Goal: Transaction & Acquisition: Obtain resource

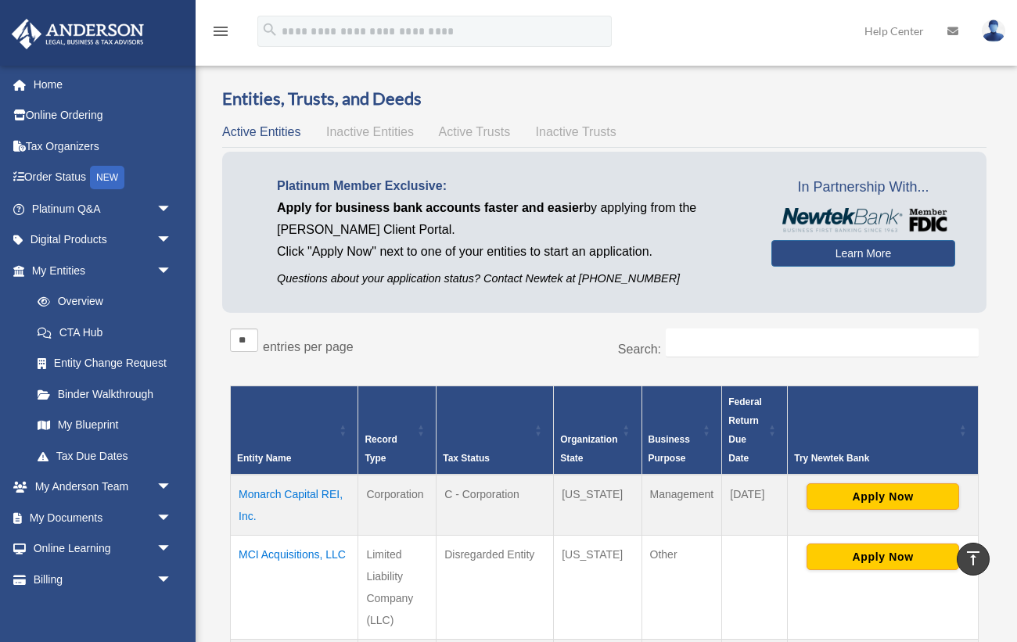
scroll to position [326, 0]
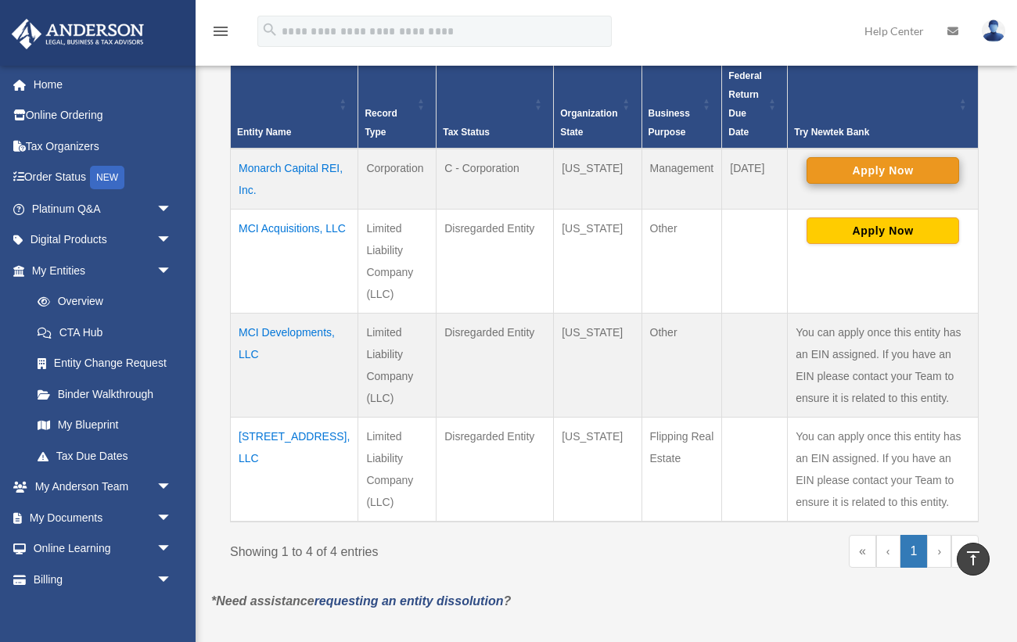
click at [871, 170] on button "Apply Now" at bounding box center [882, 170] width 153 height 27
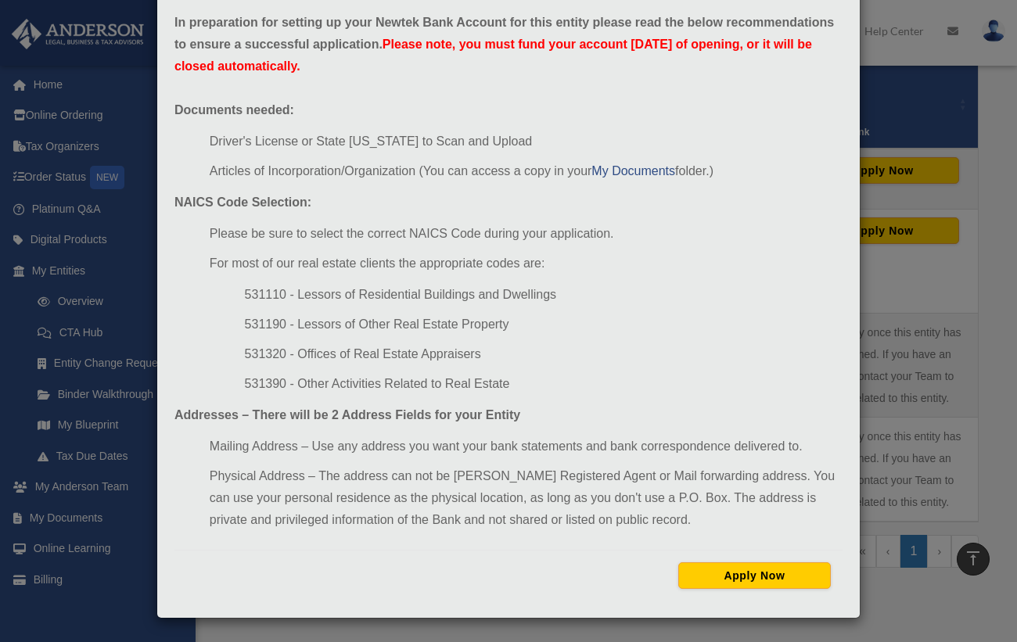
scroll to position [76, 0]
click at [748, 573] on button "Apply Now" at bounding box center [754, 575] width 153 height 27
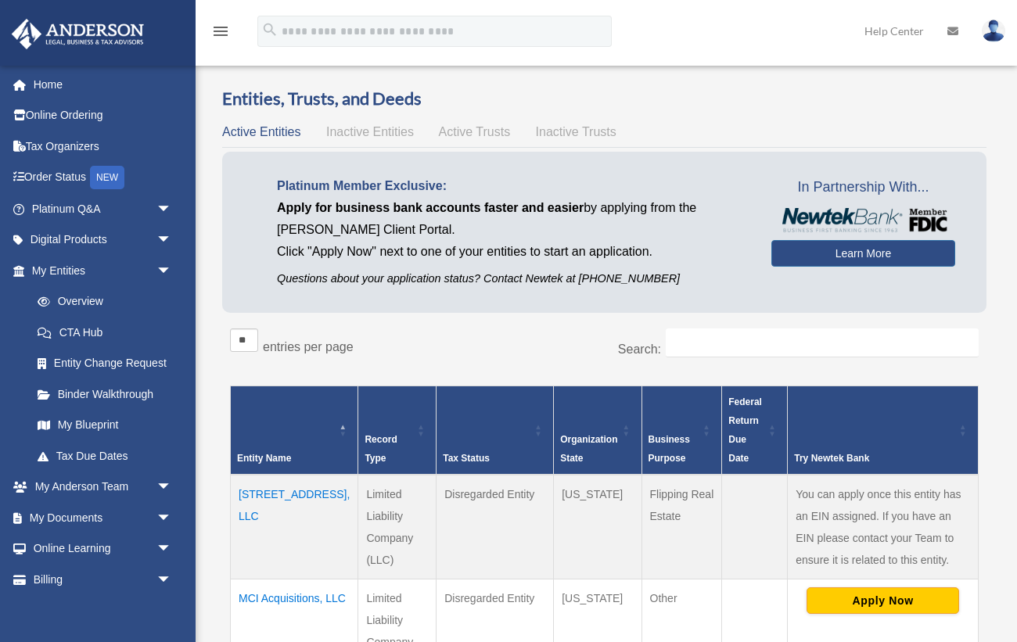
scroll to position [326, 0]
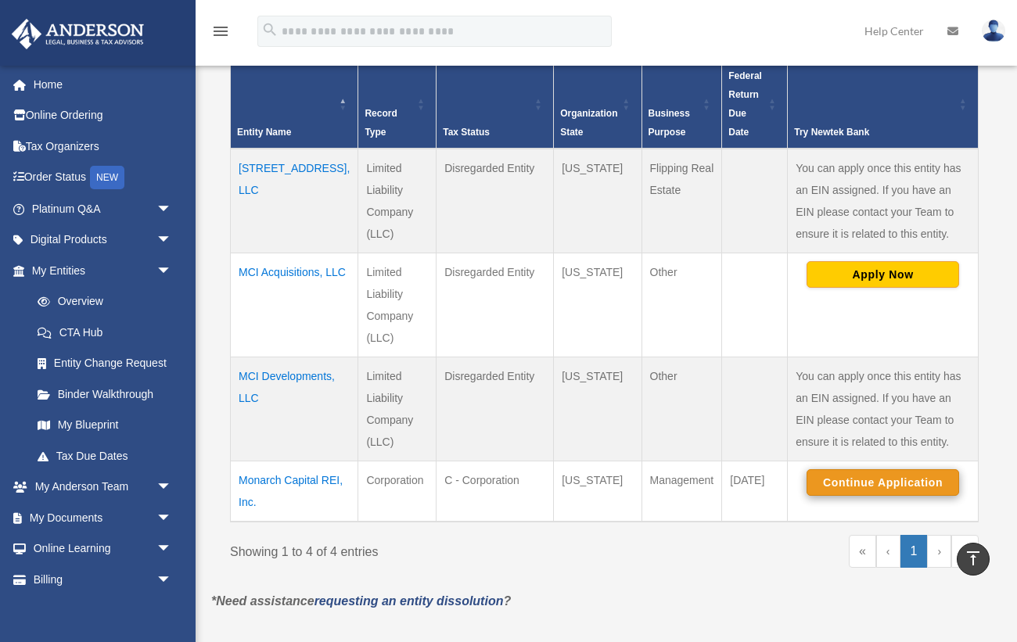
click at [870, 483] on button "Continue Application" at bounding box center [882, 482] width 153 height 27
click at [818, 477] on button "Continue Application" at bounding box center [882, 482] width 153 height 27
click at [721, 37] on div "menu search Site Menu add info@monarchcapitalinc.com My Profile Reset Password …" at bounding box center [508, 38] width 993 height 53
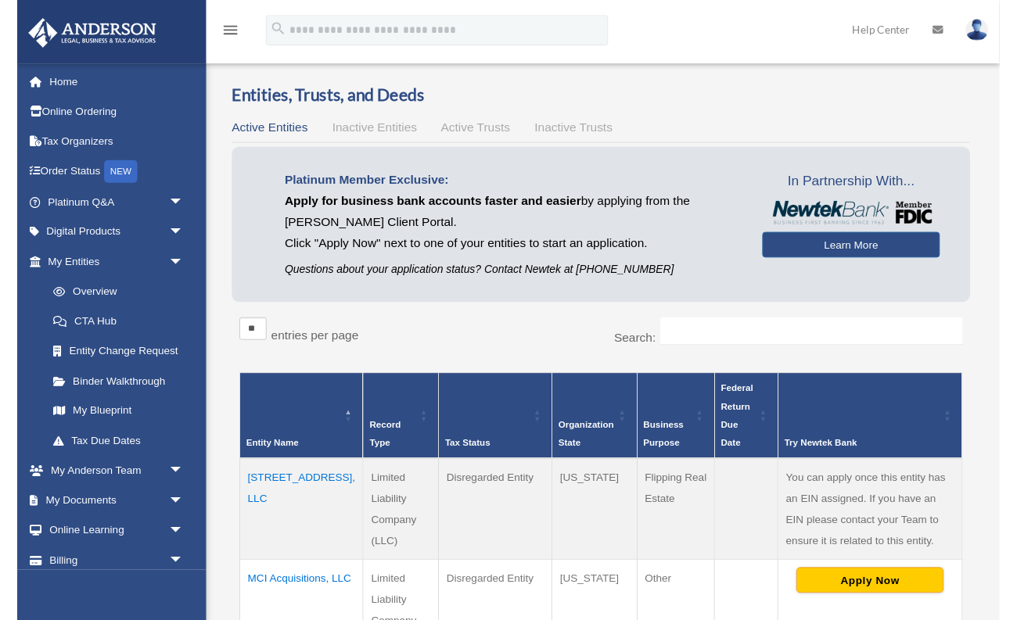
scroll to position [326, 0]
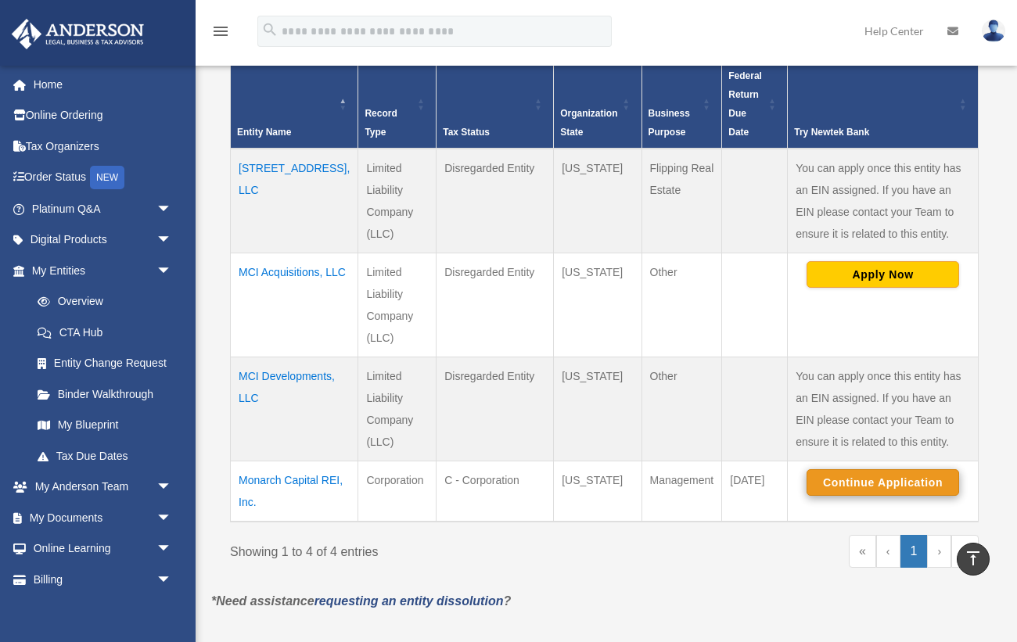
click at [831, 480] on button "Continue Application" at bounding box center [882, 482] width 153 height 27
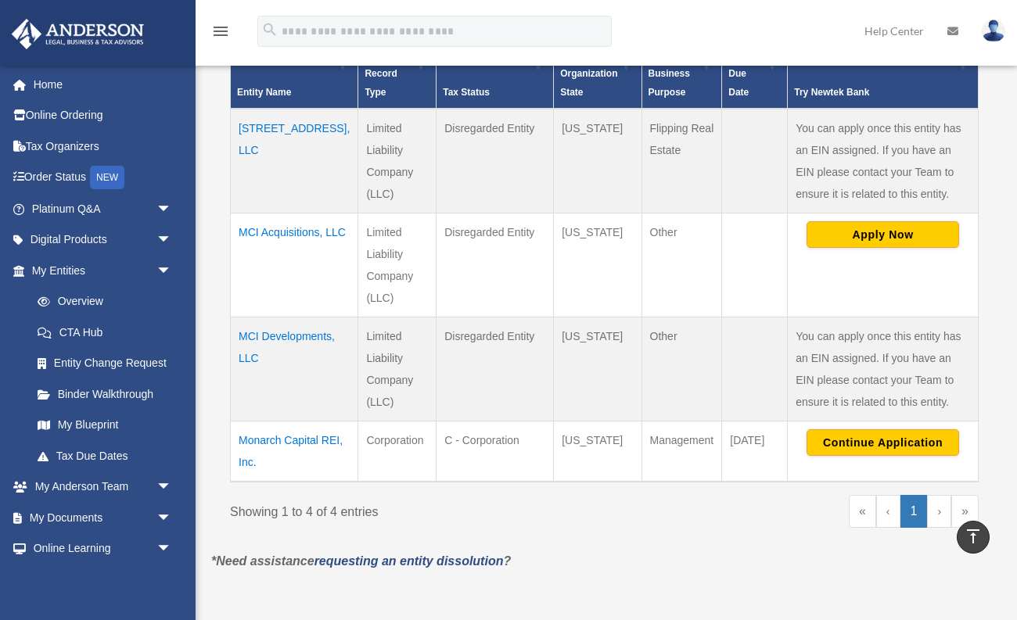
scroll to position [357, 0]
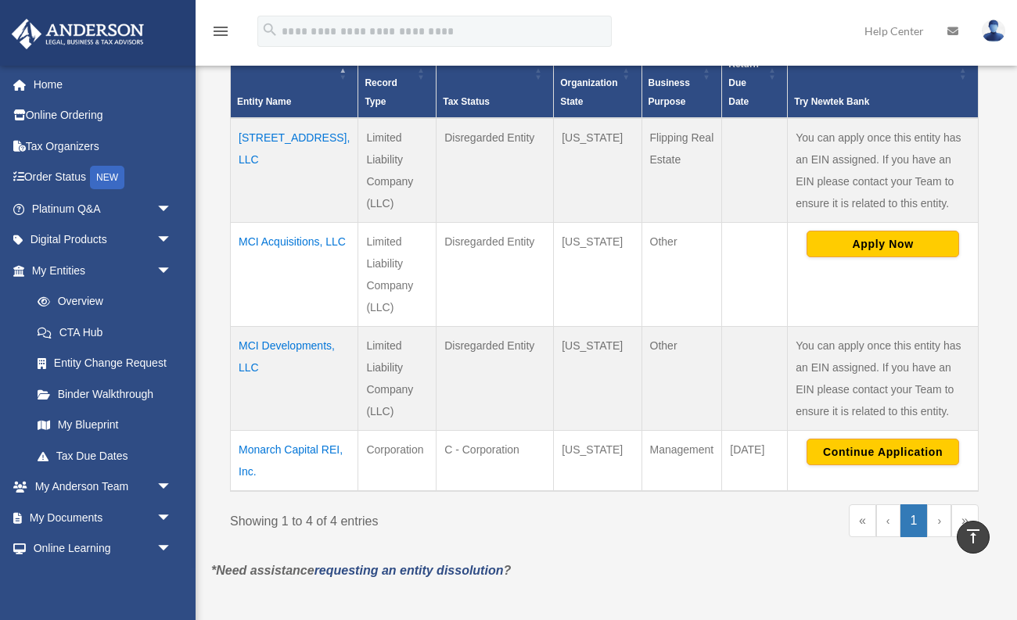
click at [259, 453] on td "Monarch Capital REI, Inc." at bounding box center [294, 461] width 127 height 61
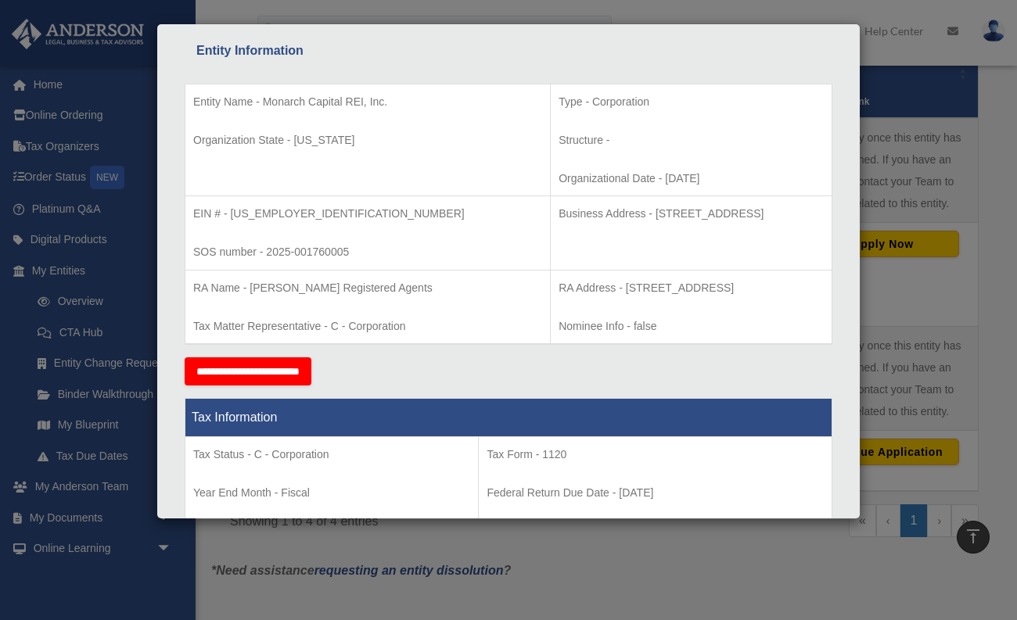
scroll to position [289, 0]
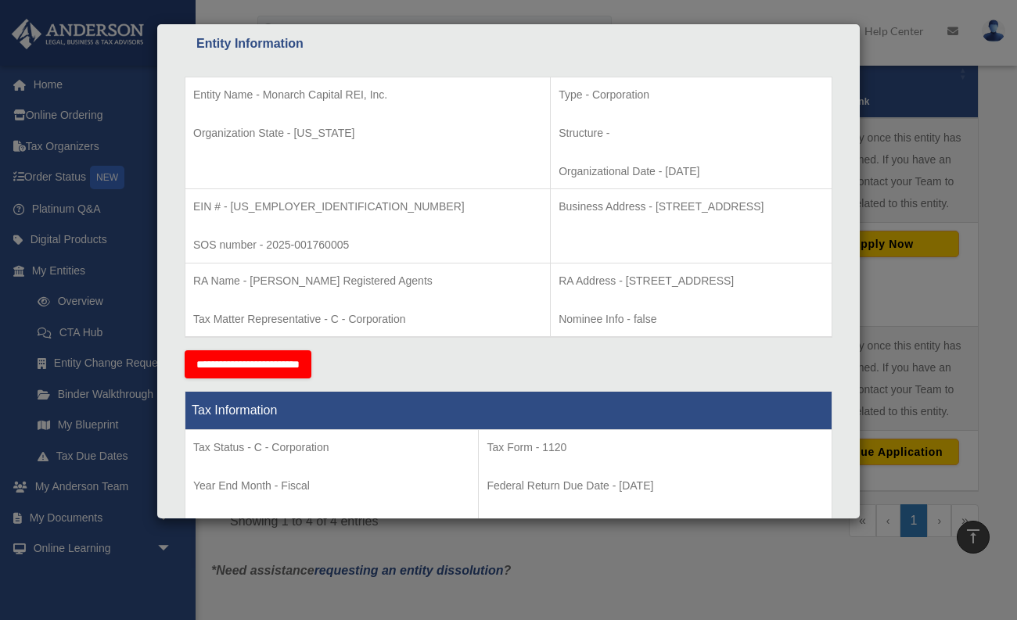
drag, startPoint x: 549, startPoint y: 203, endPoint x: 768, endPoint y: 203, distance: 219.0
click at [768, 203] on p "Business Address - 1718 Capitol Ave., Cheyenne, WY 82001" at bounding box center [690, 207] width 265 height 20
click at [691, 241] on td "Business Address - 1718 Capitol Ave., Cheyenne, WY 82001" at bounding box center [692, 226] width 282 height 74
drag, startPoint x: 547, startPoint y: 200, endPoint x: 632, endPoint y: 208, distance: 85.6
click at [632, 208] on p "Business Address - 1718 Capitol Ave., Cheyenne, WY 82001" at bounding box center [690, 207] width 265 height 20
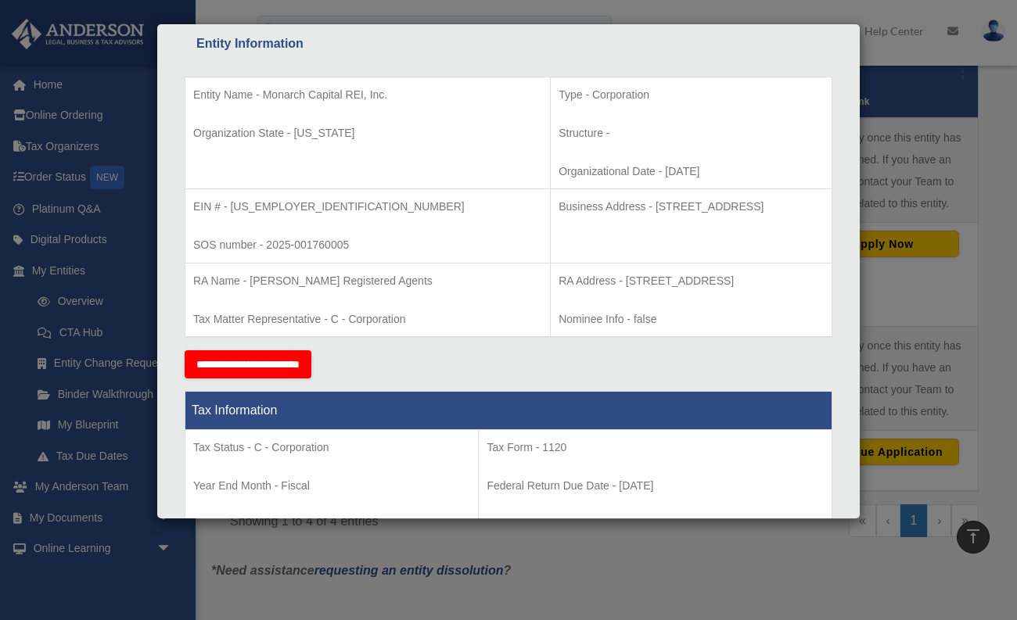
copy p "1718 Capitol Ave."
click at [490, 350] on div "**********" at bounding box center [509, 364] width 648 height 28
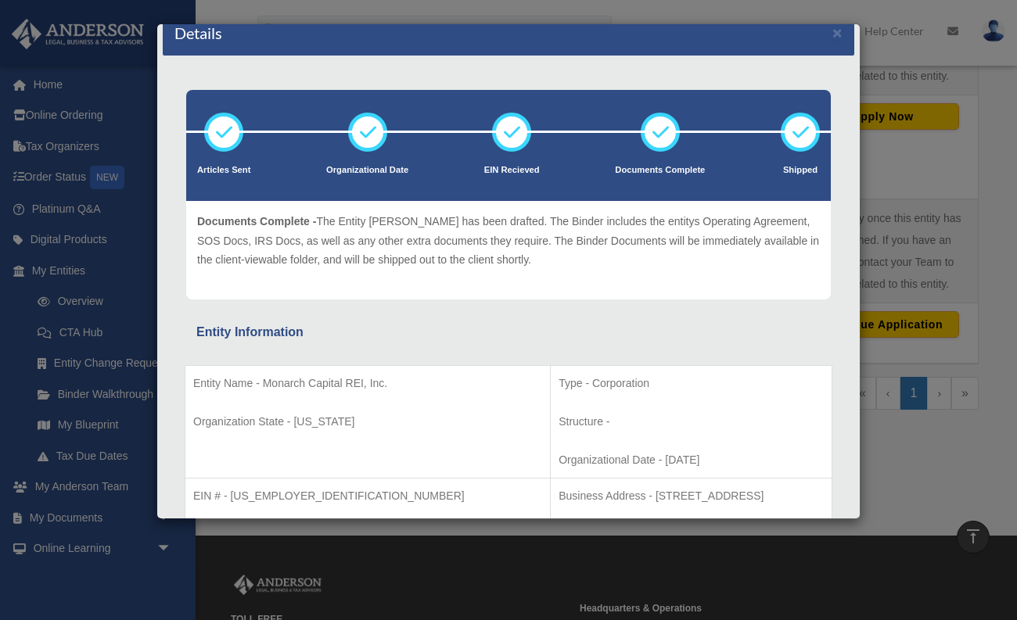
scroll to position [0, 0]
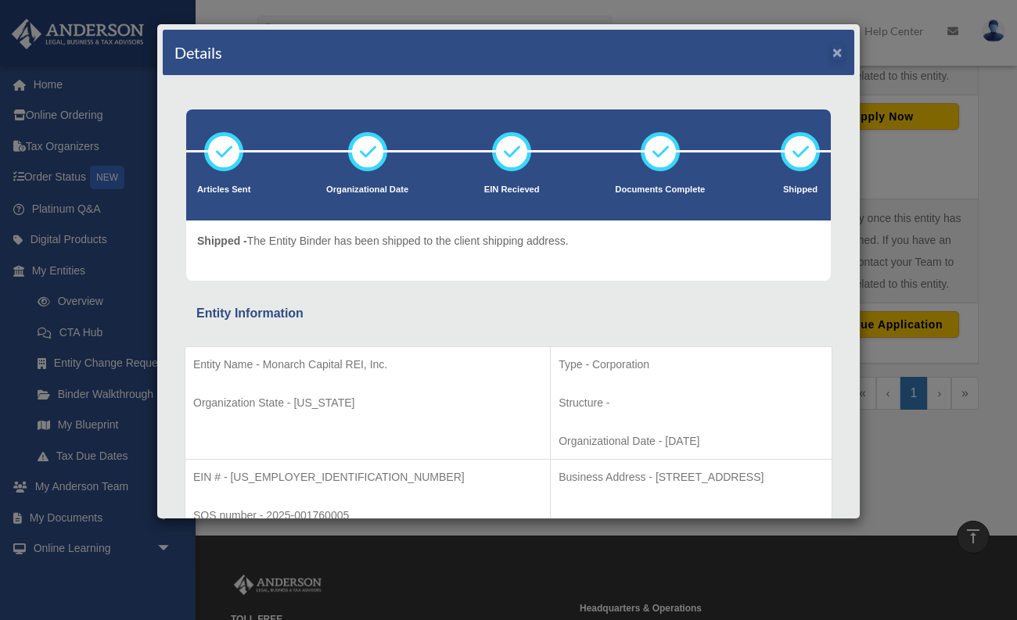
click at [835, 50] on button "×" at bounding box center [837, 52] width 10 height 16
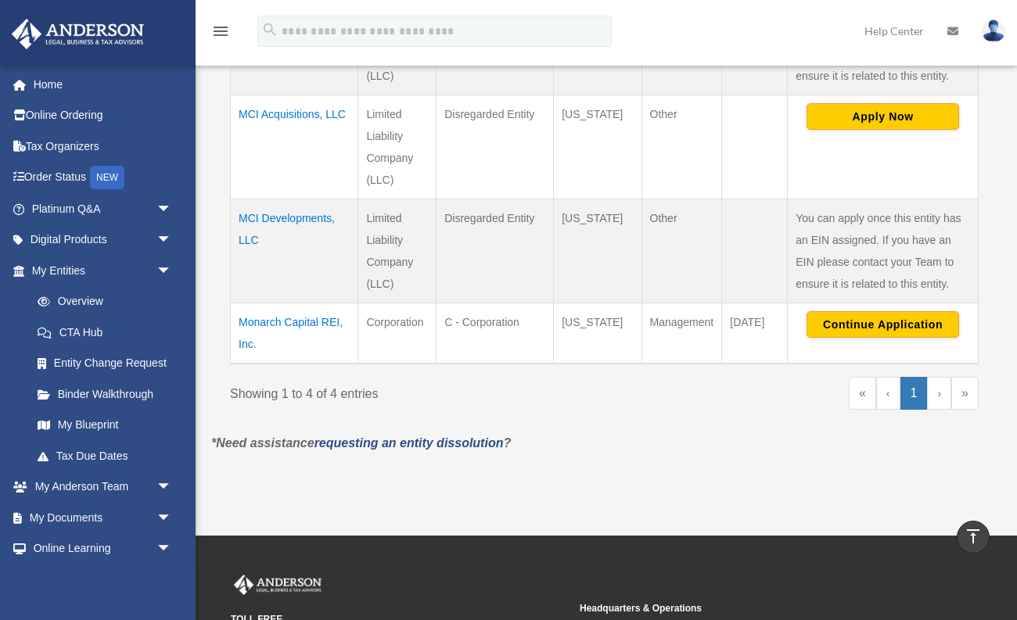
click at [262, 340] on td "Monarch Capital REI, Inc." at bounding box center [294, 333] width 127 height 61
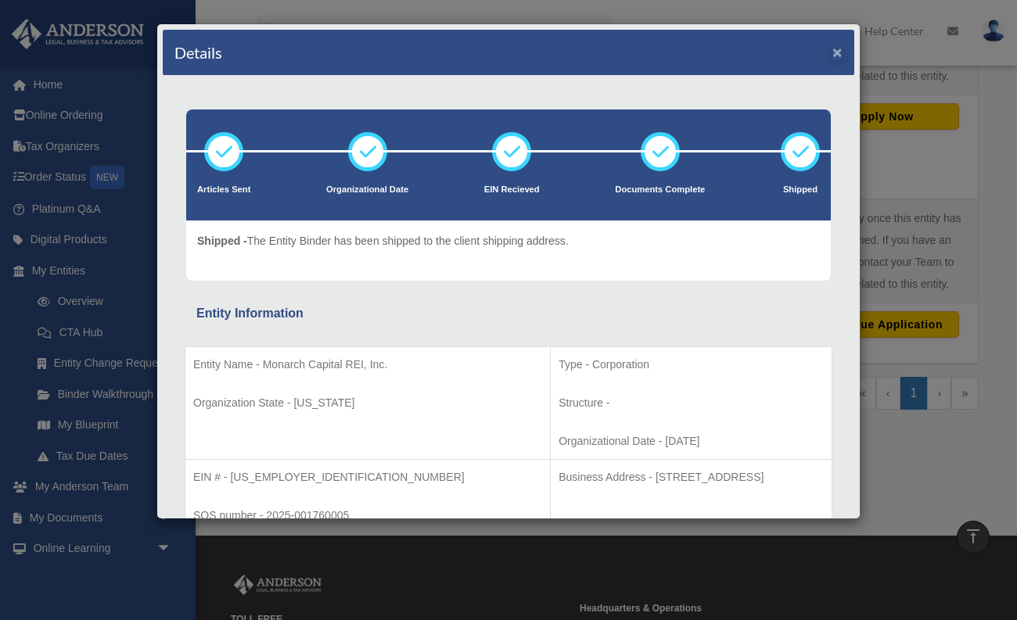
click at [838, 50] on button "×" at bounding box center [837, 52] width 10 height 16
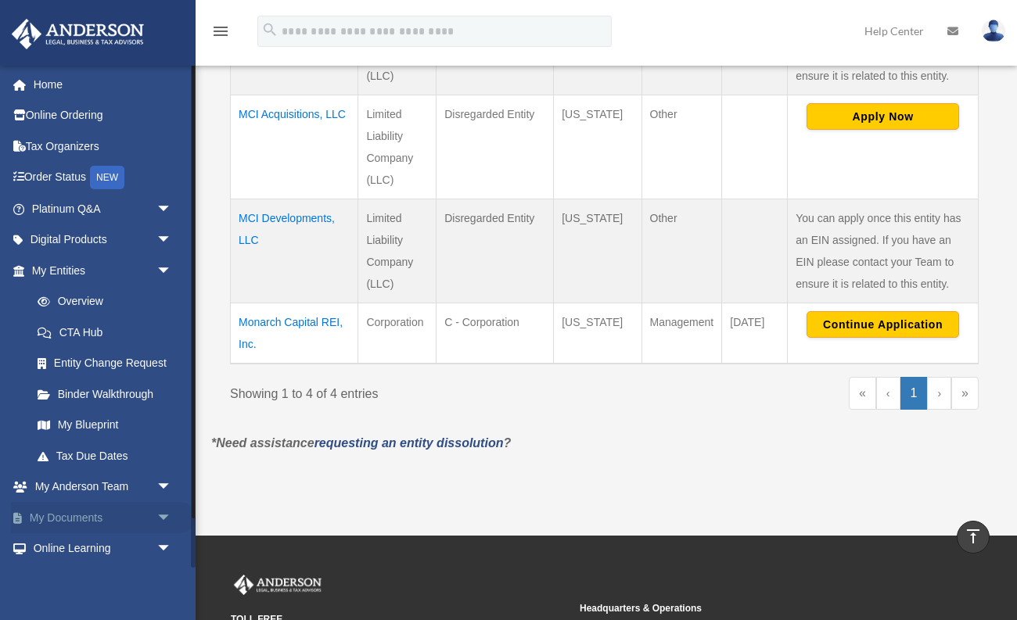
click at [169, 515] on span "arrow_drop_down" at bounding box center [171, 518] width 31 height 32
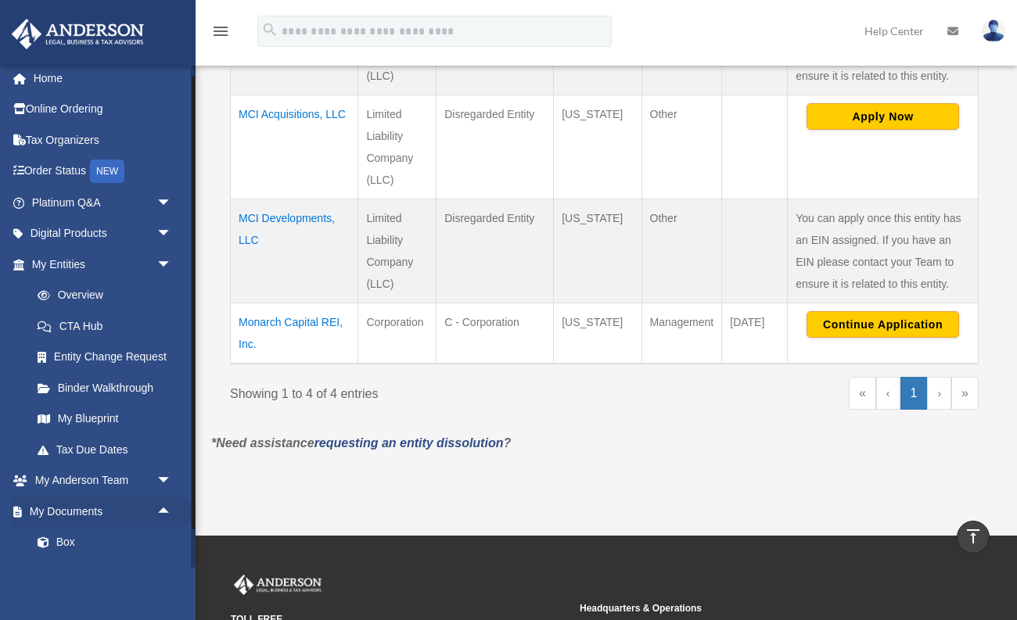
scroll to position [2, 0]
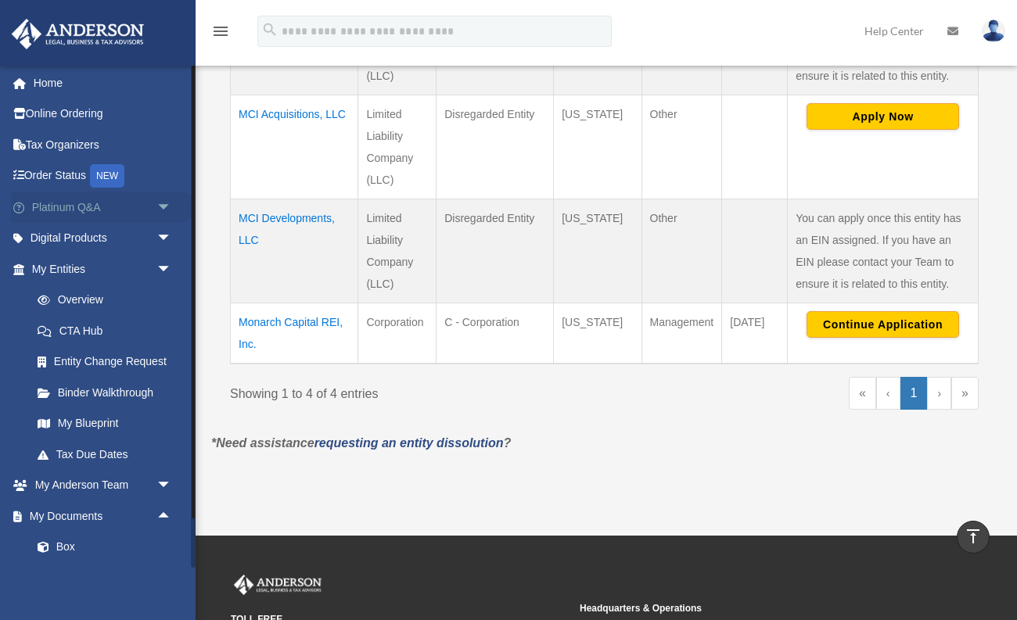
click at [160, 202] on span "arrow_drop_down" at bounding box center [171, 208] width 31 height 32
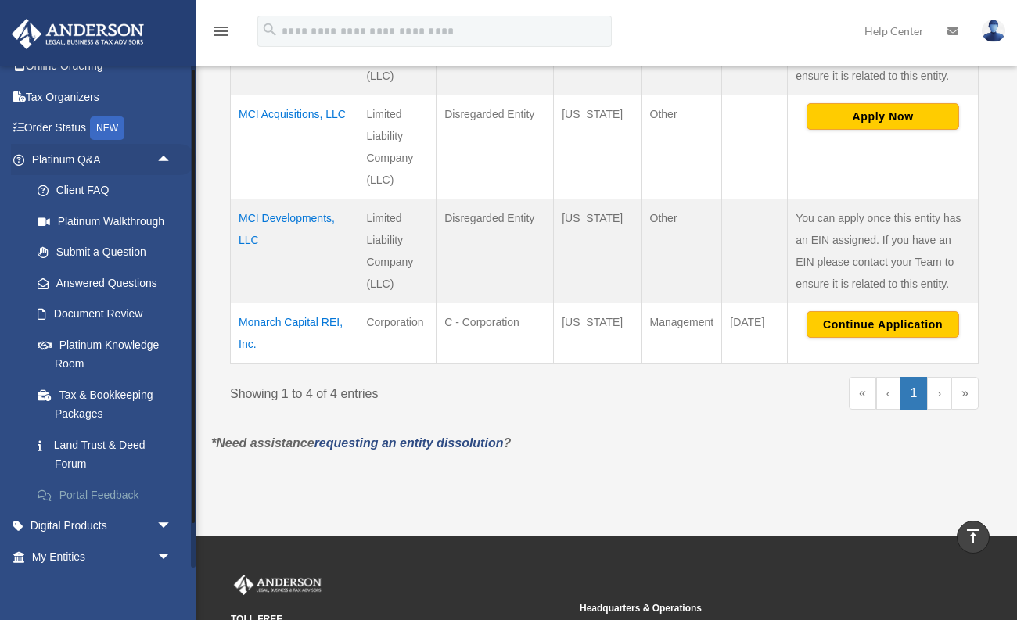
scroll to position [107, 0]
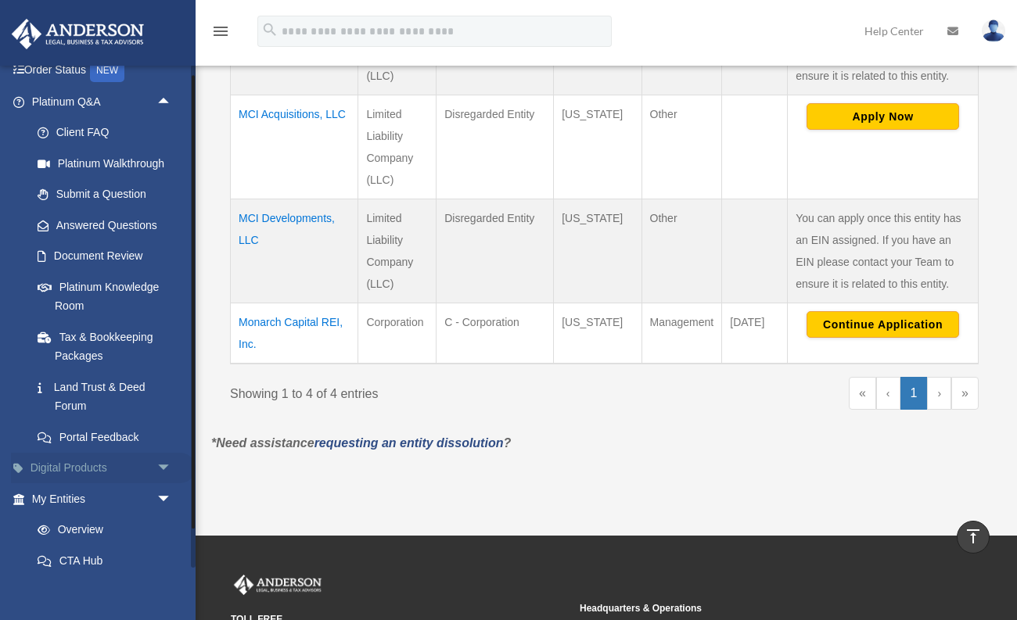
click at [158, 463] on span "arrow_drop_down" at bounding box center [171, 469] width 31 height 32
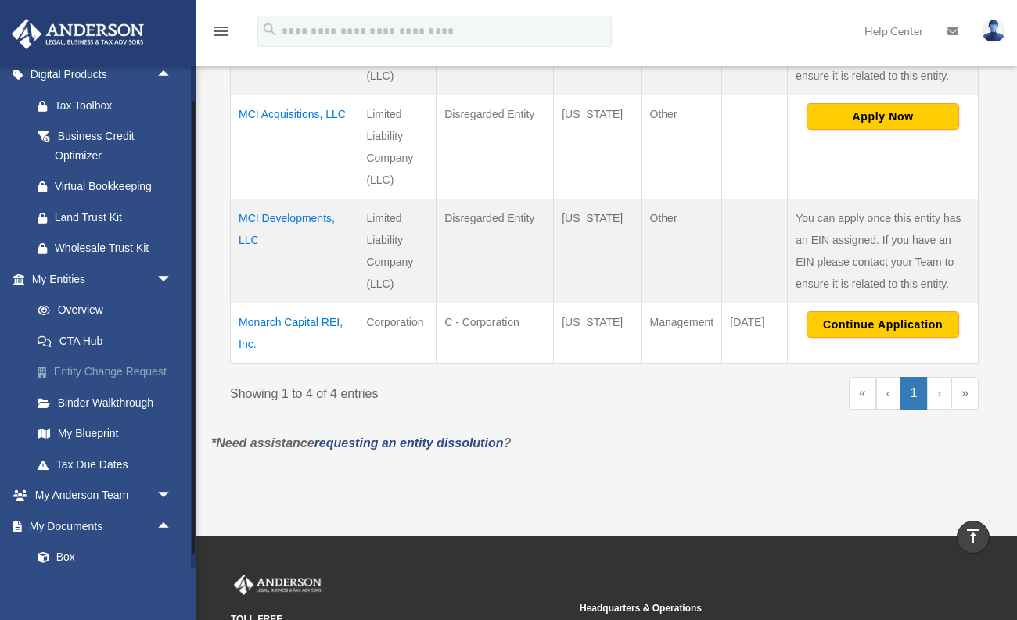
scroll to position [509, 0]
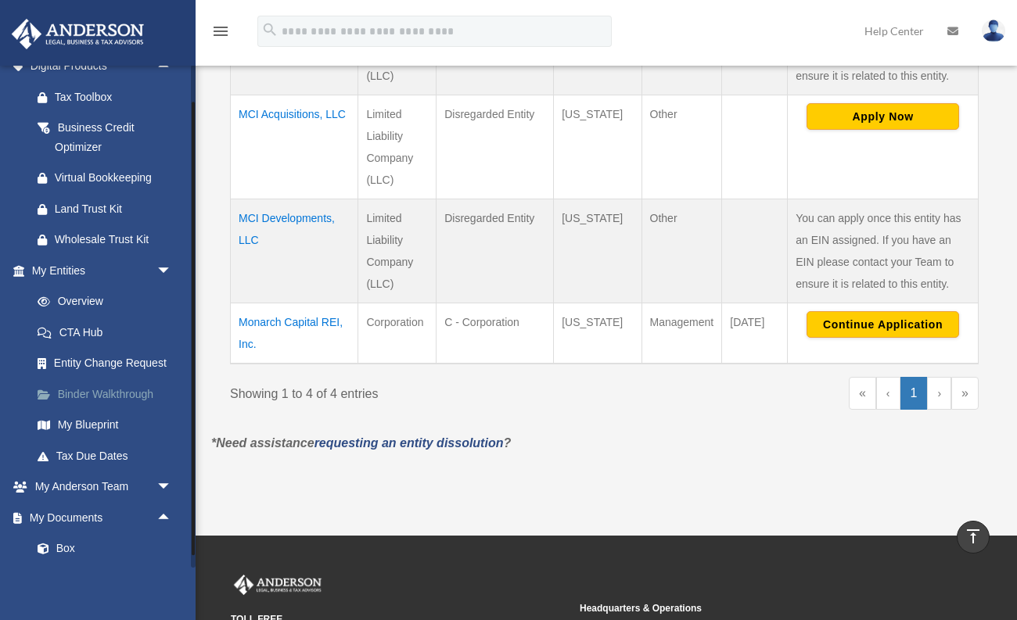
click at [129, 385] on link "Binder Walkthrough" at bounding box center [109, 394] width 174 height 31
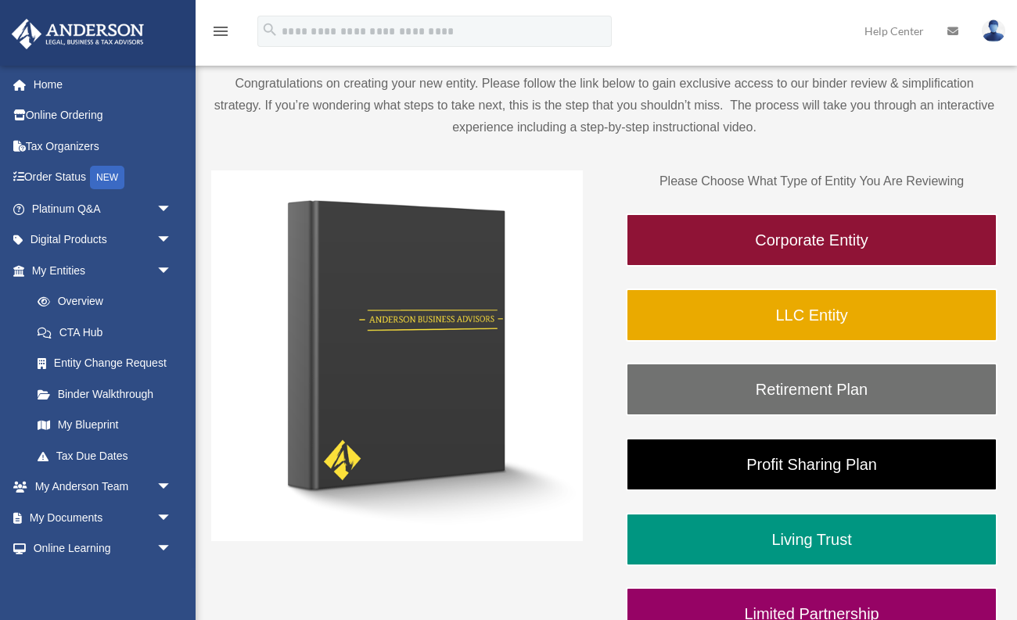
scroll to position [115, 0]
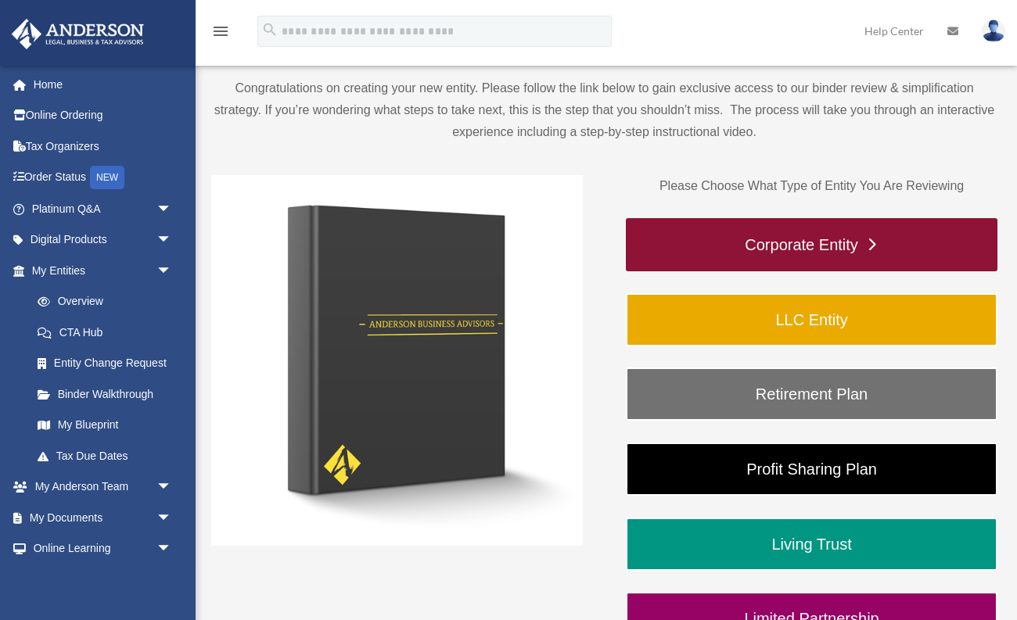
click at [781, 250] on link "Corporate Entity" at bounding box center [812, 244] width 372 height 53
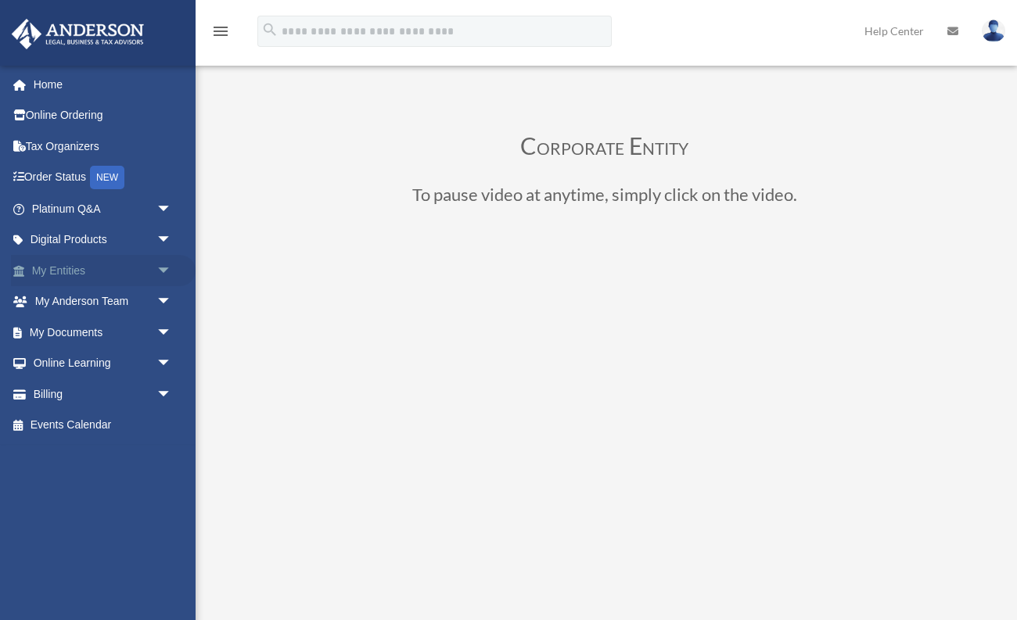
click at [91, 260] on link "My Entities arrow_drop_down" at bounding box center [103, 270] width 185 height 31
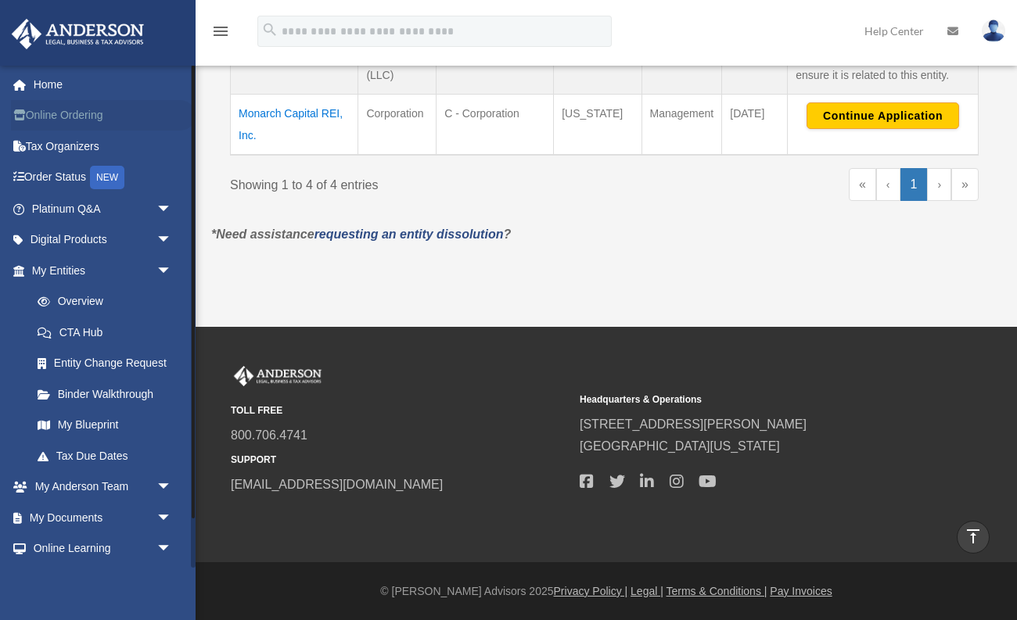
scroll to position [673, 0]
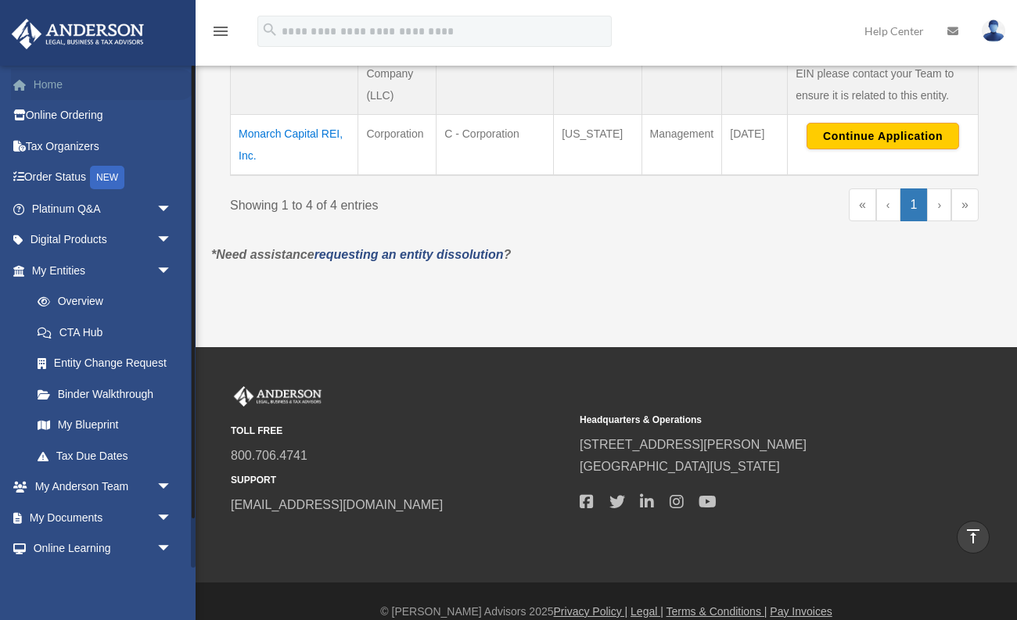
click at [48, 93] on link "Home" at bounding box center [103, 84] width 185 height 31
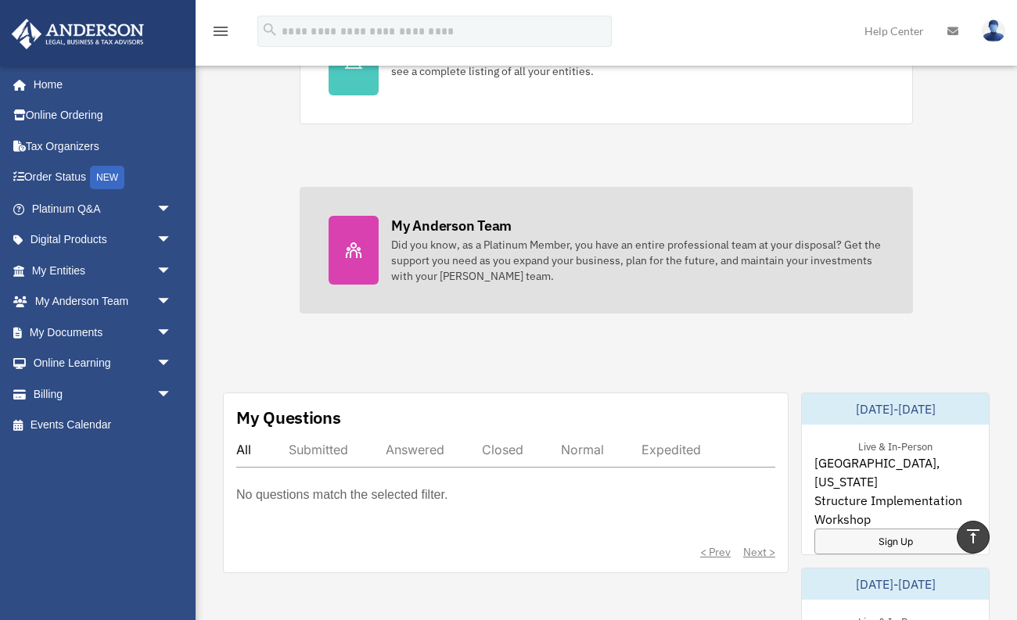
scroll to position [564, 0]
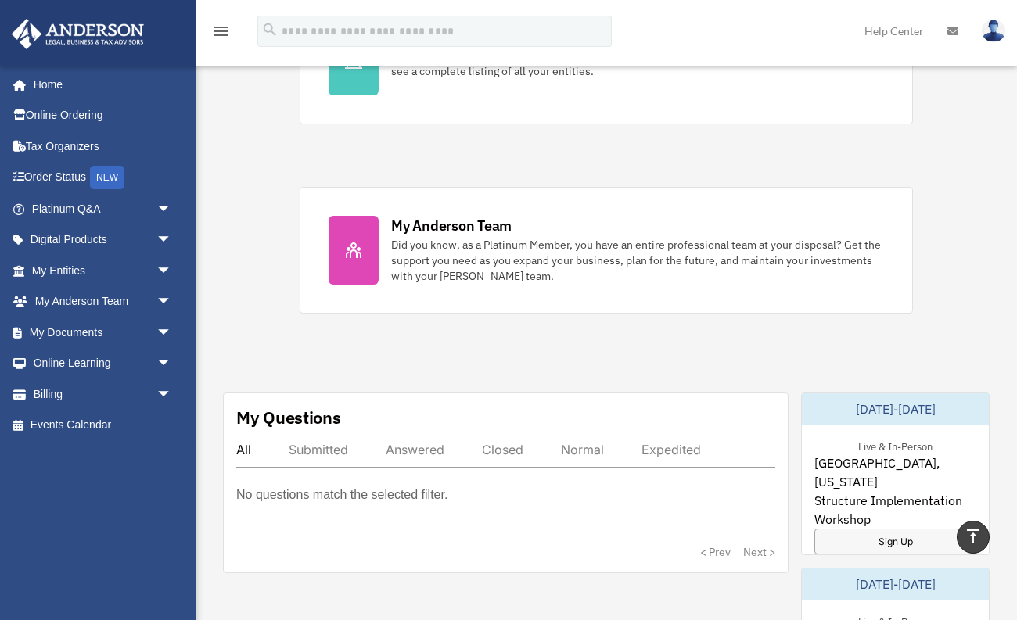
click at [669, 442] on div "Expedited" at bounding box center [670, 450] width 59 height 16
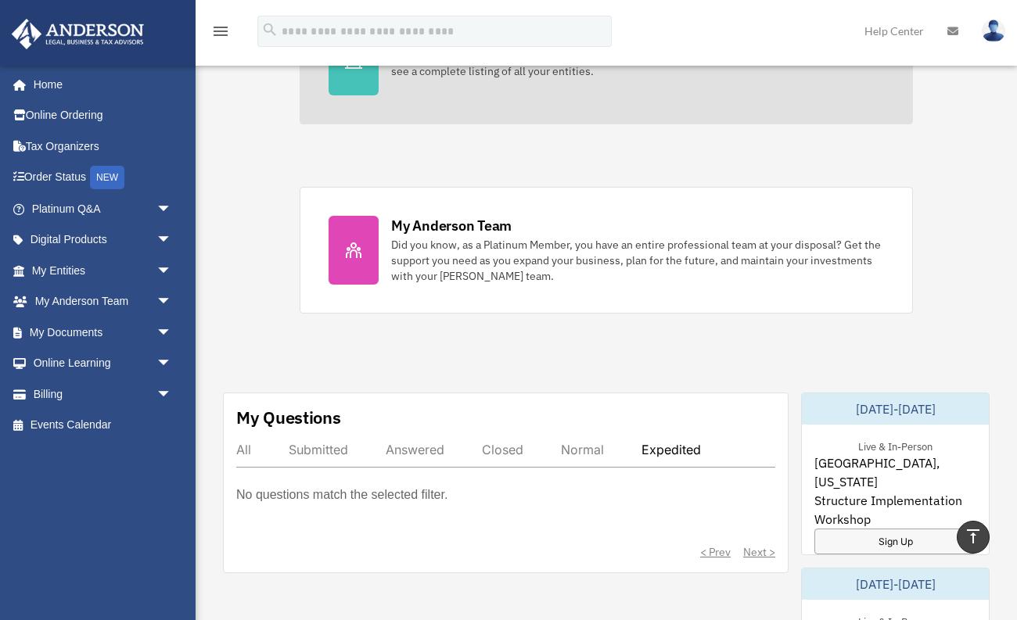
click at [556, 99] on link "My Entities Looking for an EIN, want to make an update to an entity, or sign up…" at bounding box center [606, 61] width 613 height 127
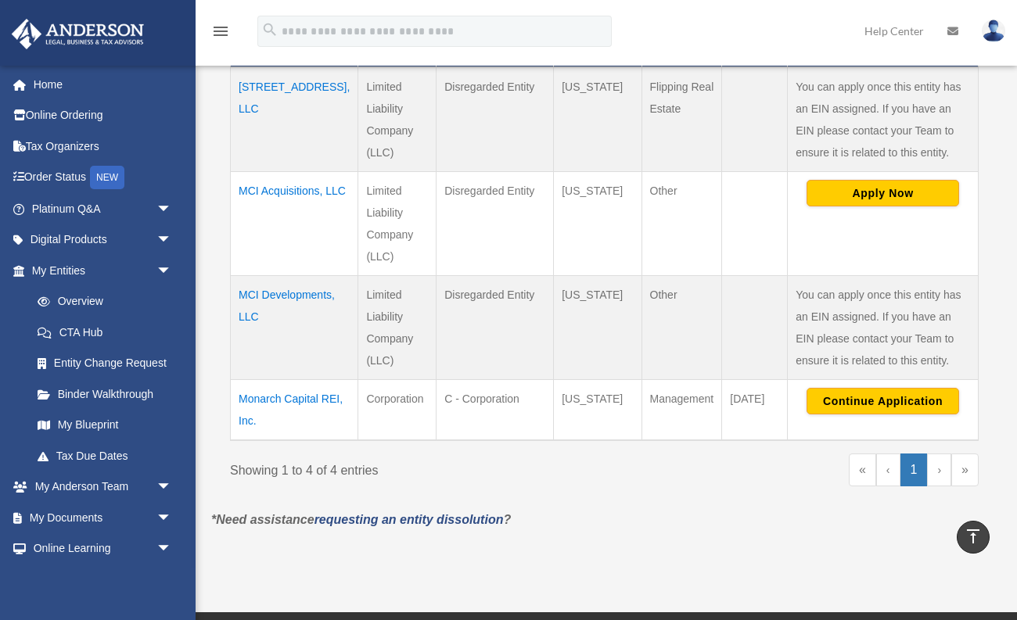
scroll to position [412, 0]
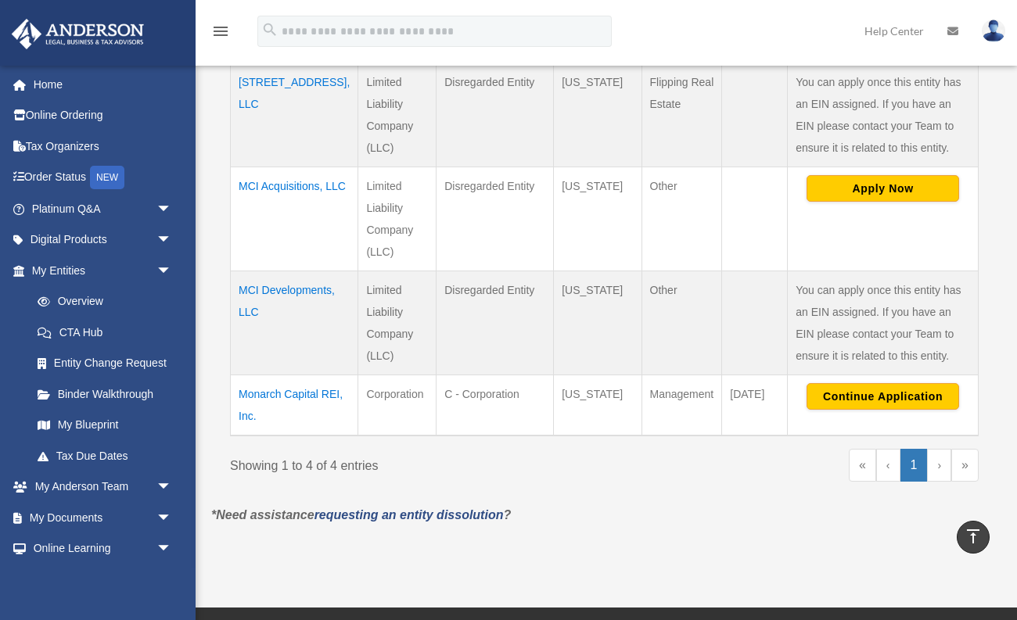
click at [271, 408] on td "Monarch Capital REI, Inc." at bounding box center [294, 405] width 127 height 61
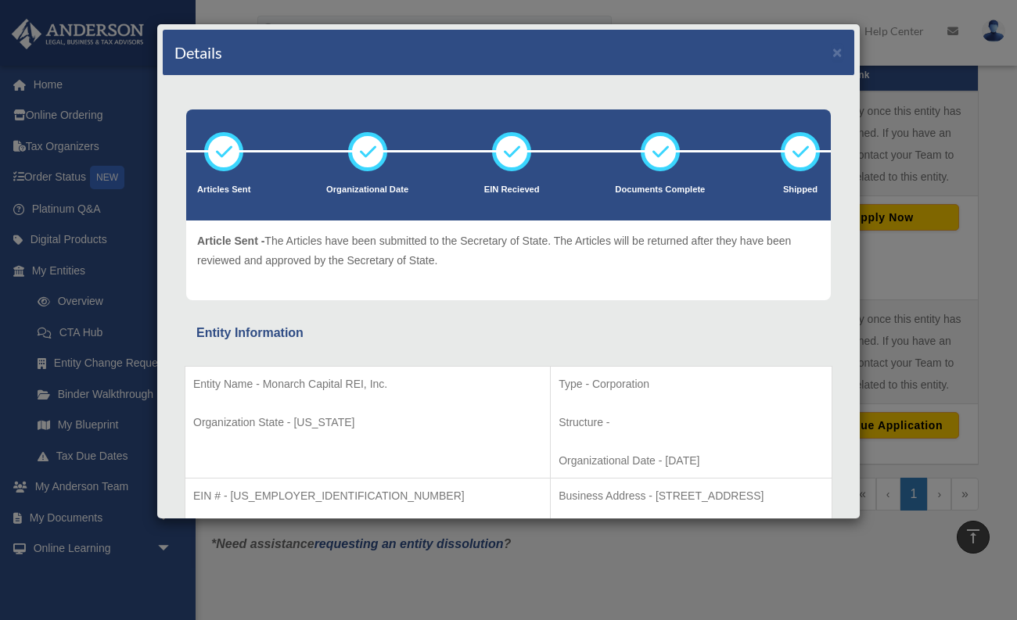
scroll to position [383, 0]
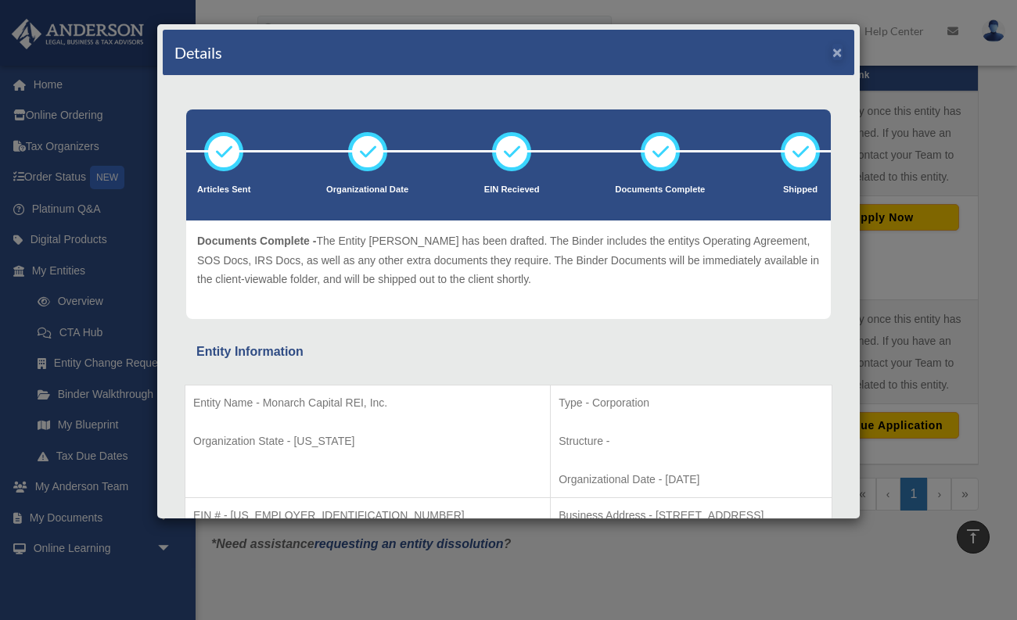
click at [840, 55] on button "×" at bounding box center [837, 52] width 10 height 16
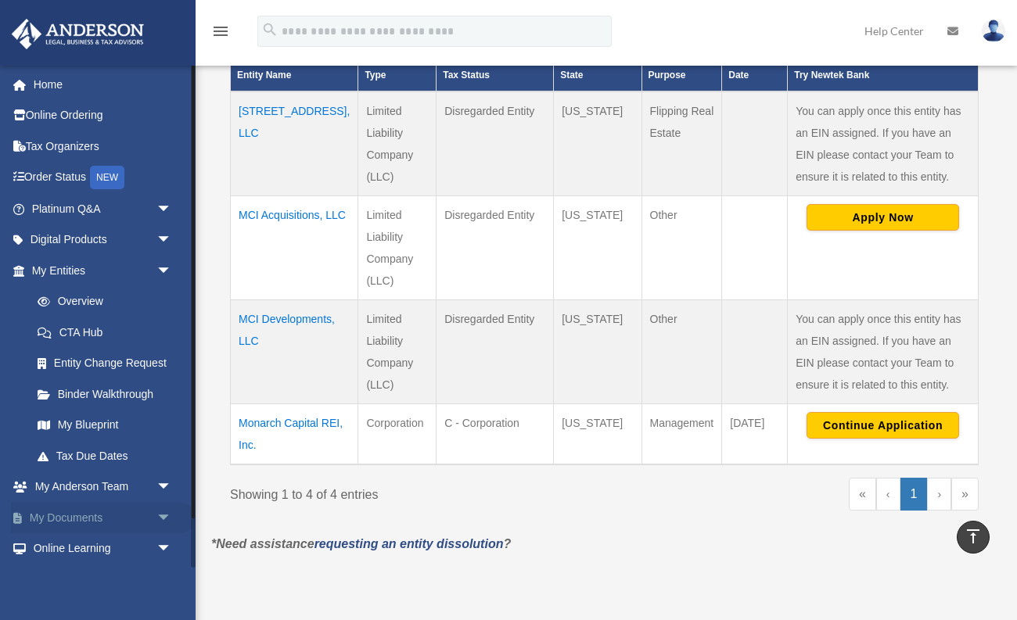
click at [164, 521] on span "arrow_drop_down" at bounding box center [171, 518] width 31 height 32
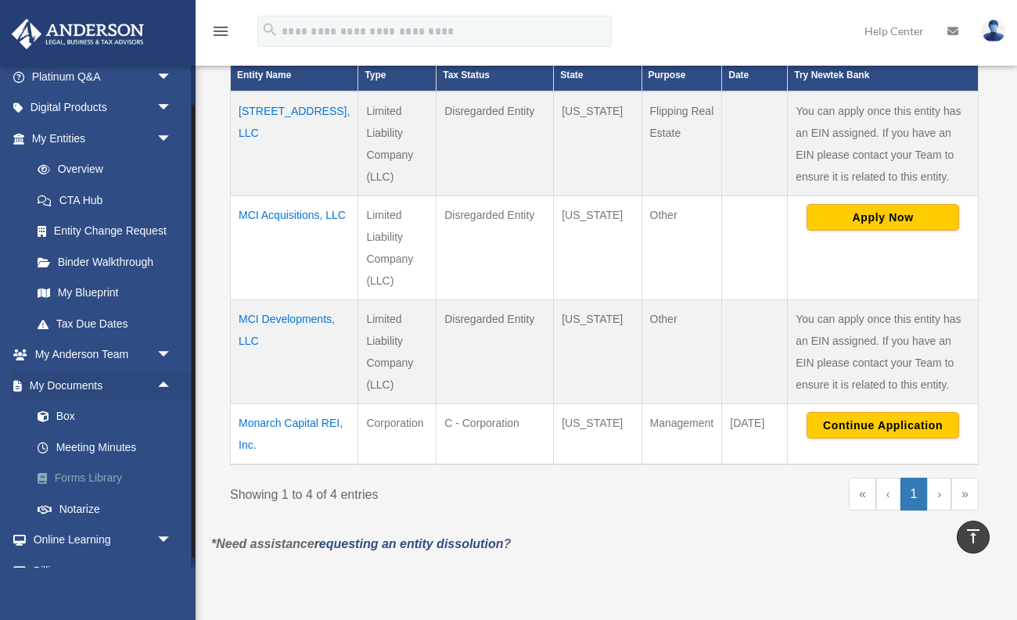
scroll to position [149, 0]
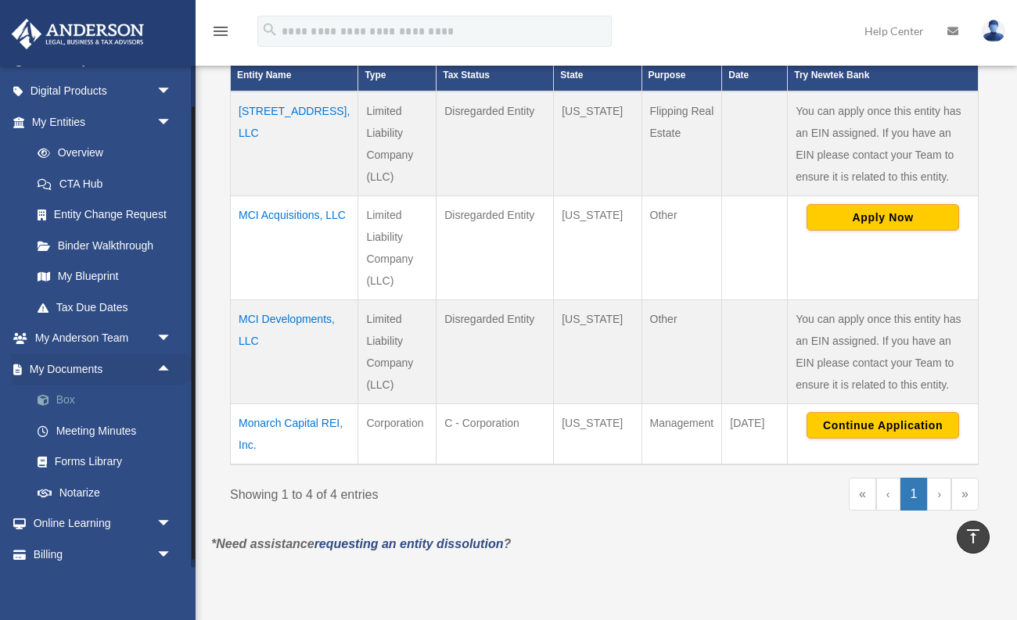
click at [61, 397] on link "Box" at bounding box center [109, 400] width 174 height 31
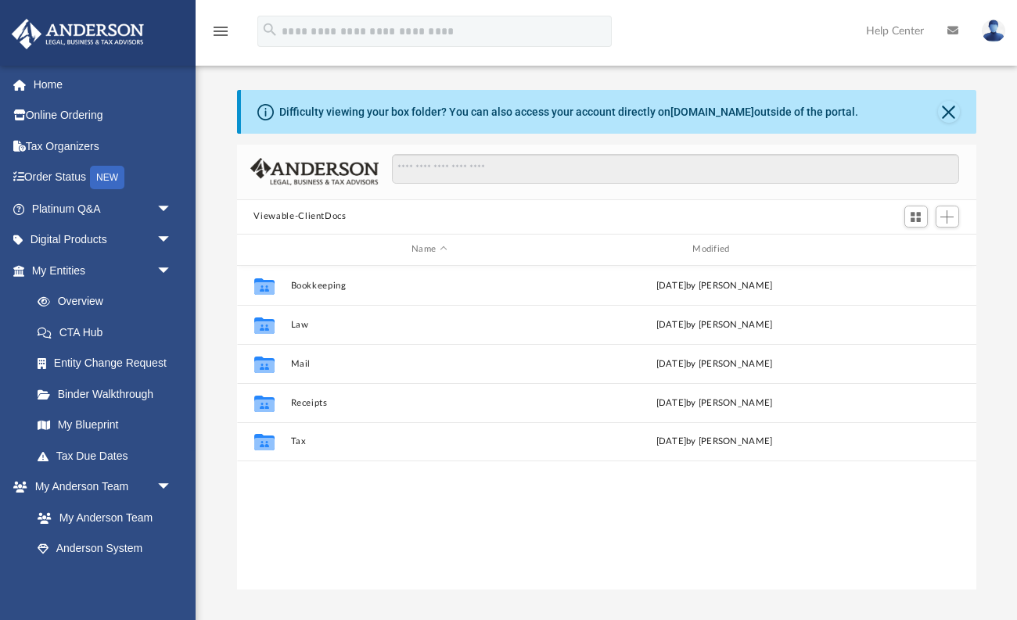
scroll to position [356, 739]
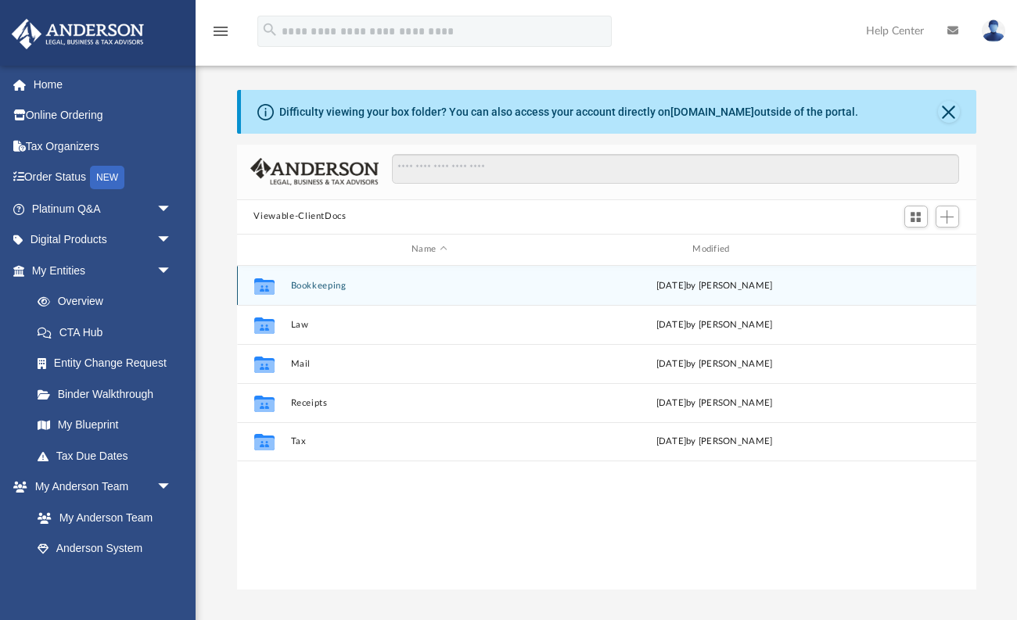
click at [309, 285] on button "Bookkeeping" at bounding box center [429, 285] width 278 height 10
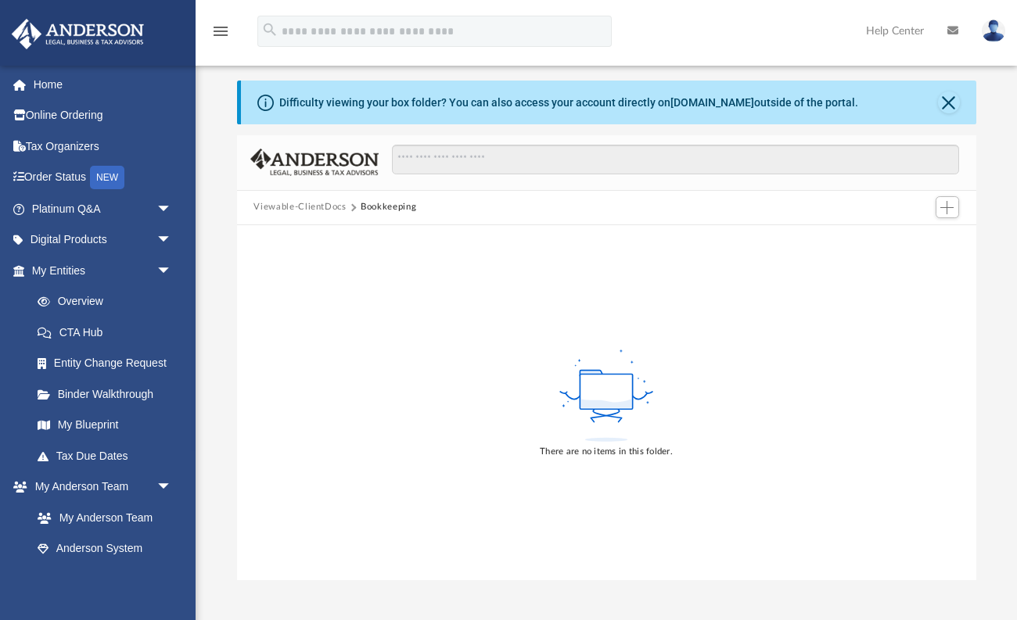
scroll to position [0, 0]
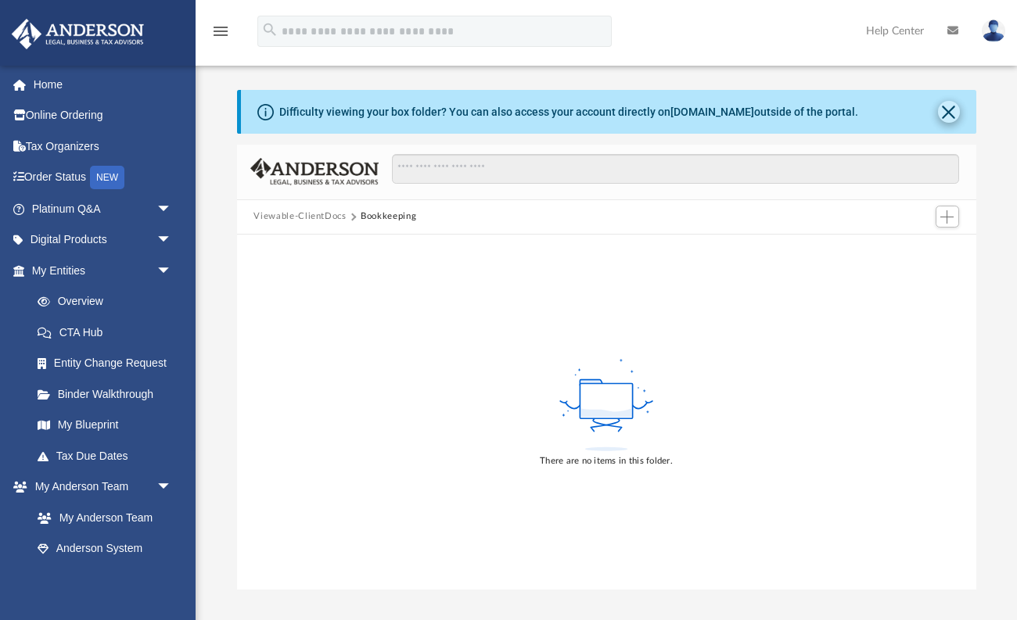
click at [951, 119] on button "Close" at bounding box center [949, 112] width 22 height 22
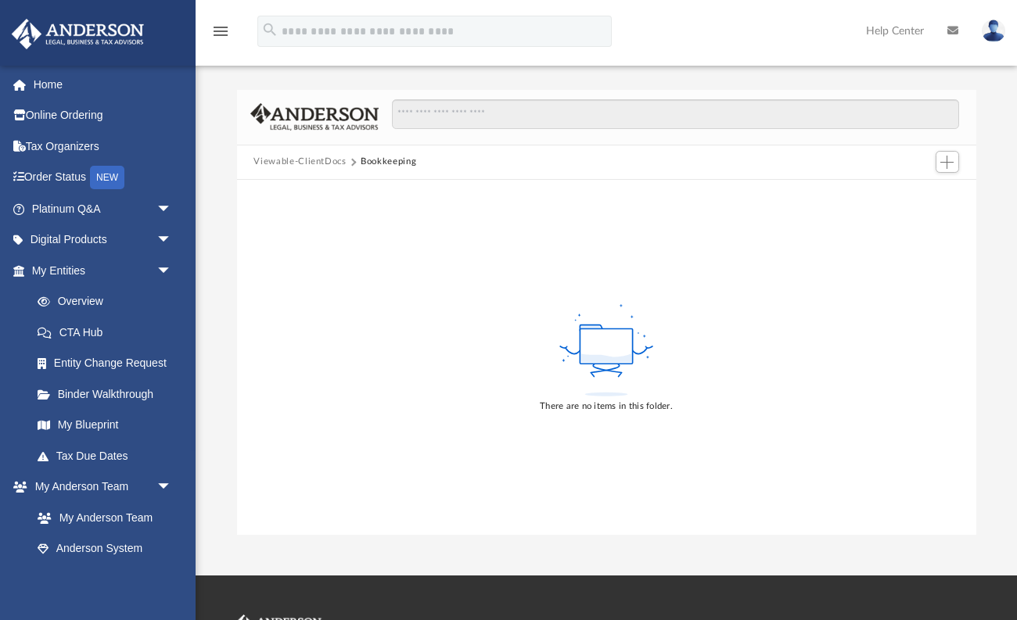
click at [329, 161] on button "Viewable-ClientDocs" at bounding box center [299, 162] width 92 height 14
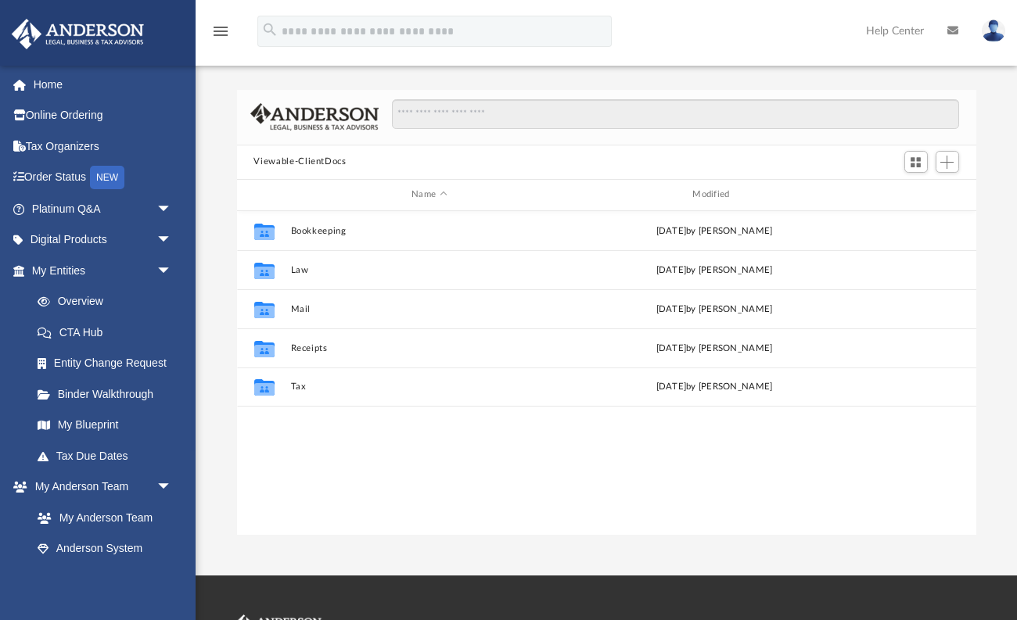
scroll to position [356, 739]
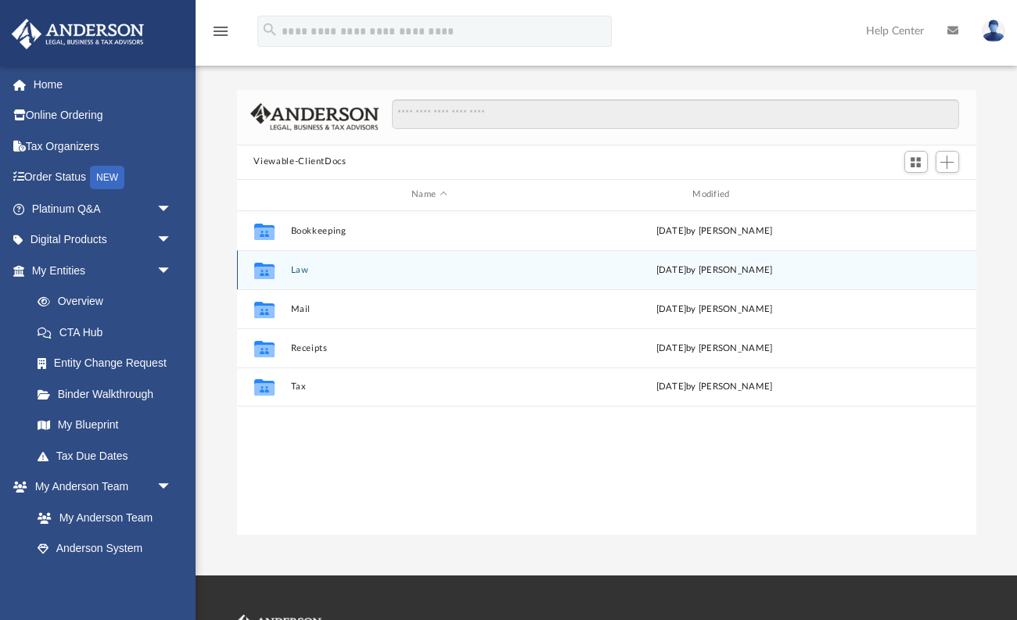
click at [265, 274] on icon "grid" at bounding box center [263, 270] width 20 height 16
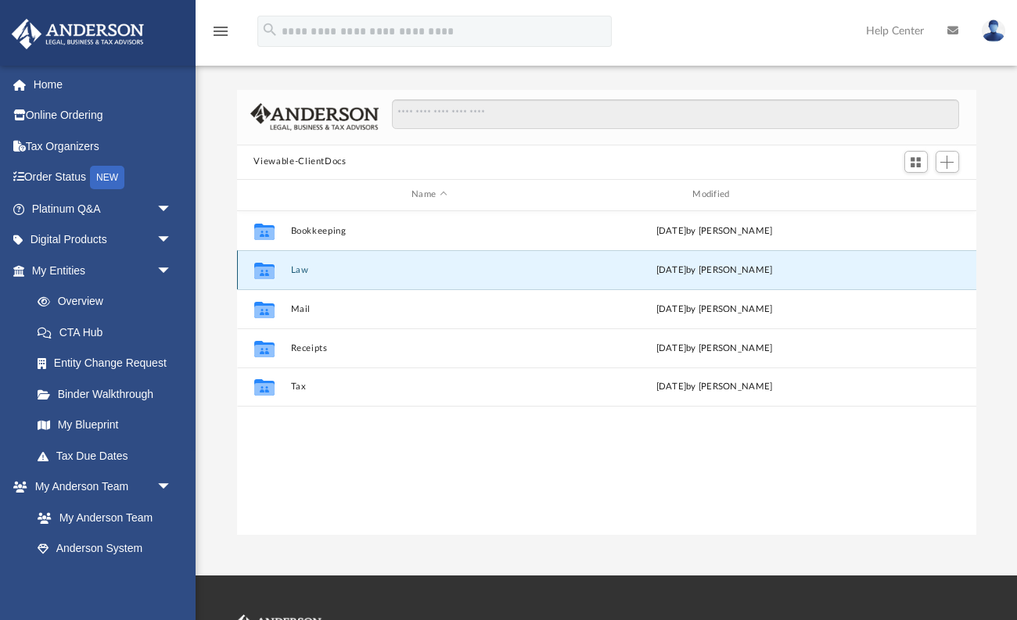
click at [301, 272] on button "Law" at bounding box center [429, 269] width 278 height 10
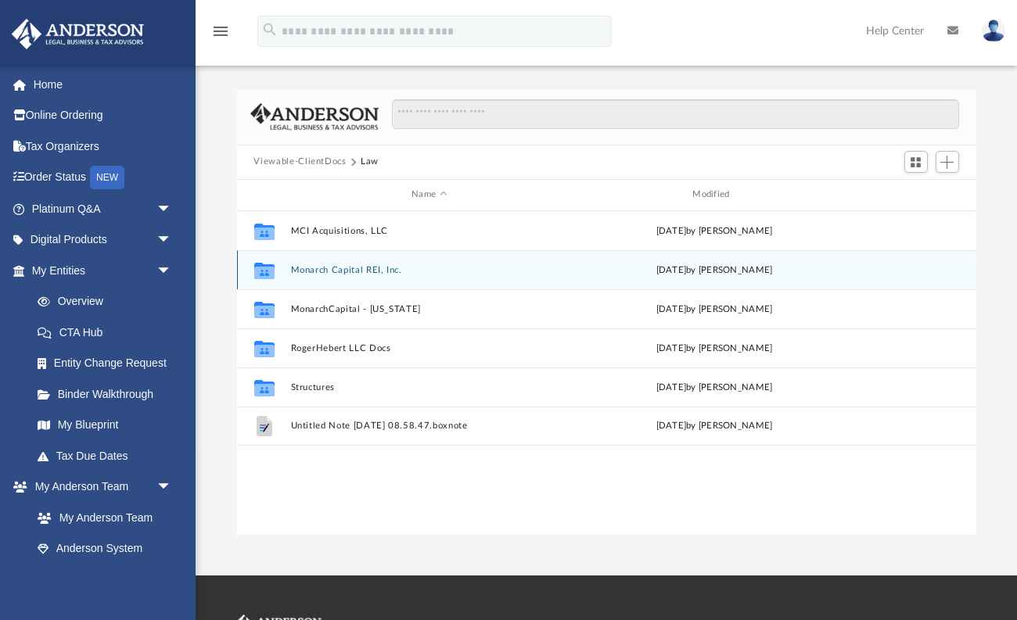
click at [319, 272] on button "Monarch Capital REI, Inc." at bounding box center [429, 269] width 278 height 10
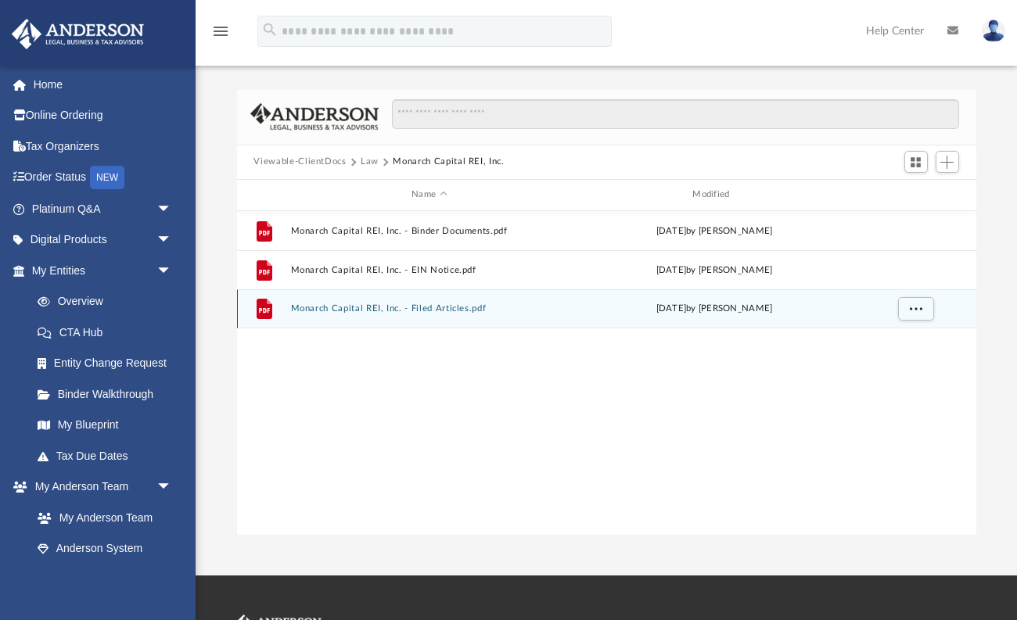
click at [433, 310] on button "Monarch Capital REI, Inc. - Filed Articles.pdf" at bounding box center [429, 308] width 278 height 10
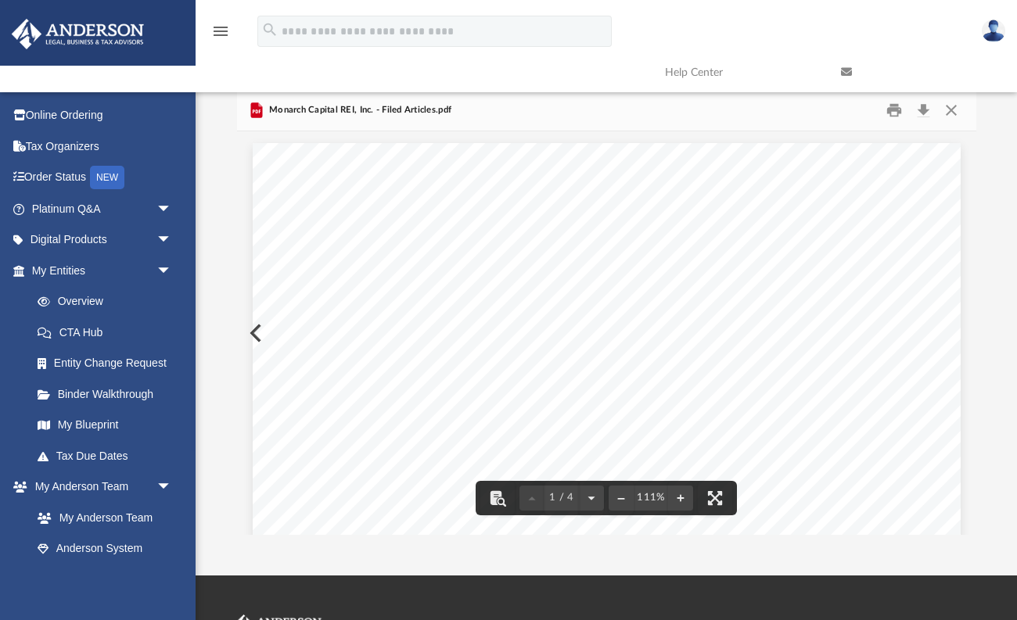
scroll to position [0, 0]
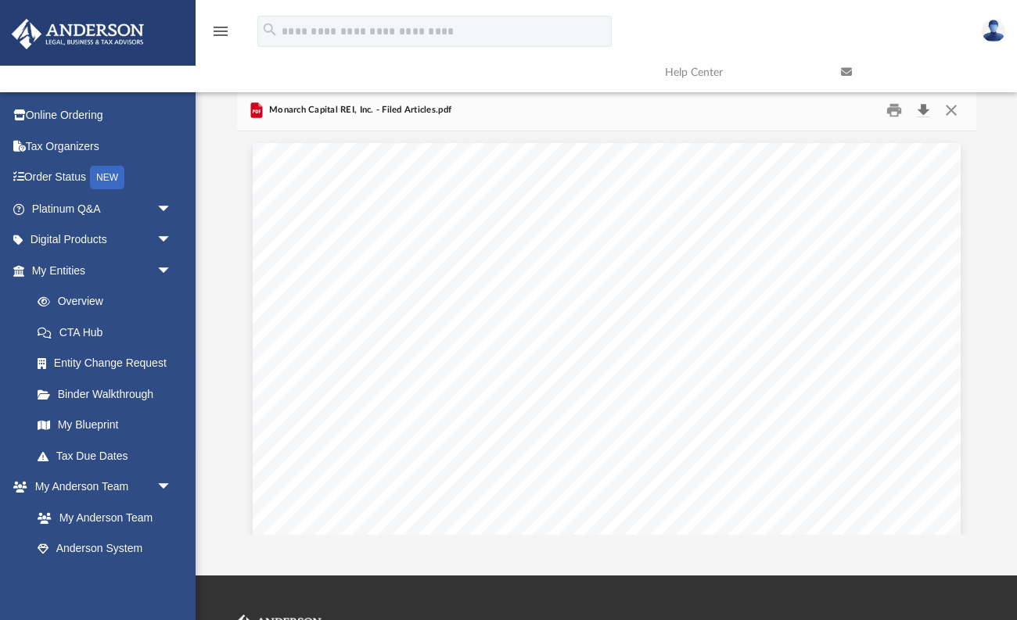
click at [912, 111] on button "Download" at bounding box center [924, 110] width 28 height 24
